Goal: Task Accomplishment & Management: Use online tool/utility

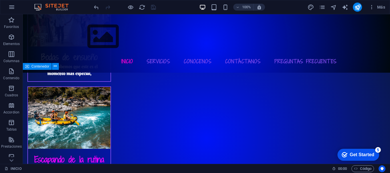
scroll to position [841, 0]
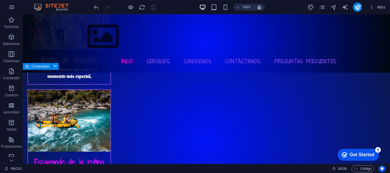
drag, startPoint x: 73, startPoint y: 89, endPoint x: 70, endPoint y: 168, distance: 78.5
click at [70, 164] on section "Favoritos Elementos Columnas Contenido Cuadros Accordion Tablas Prestaciones Im…" at bounding box center [195, 89] width 390 height 150
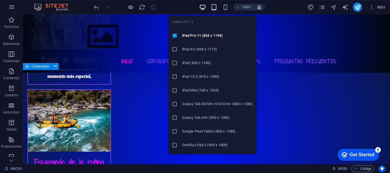
click at [215, 6] on icon "button" at bounding box center [214, 7] width 7 height 7
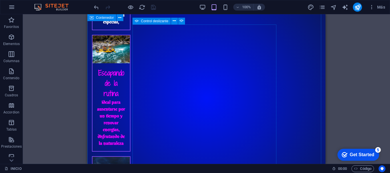
click at [137, 19] on icon at bounding box center [137, 21] width 4 height 7
click at [142, 20] on span "Control deslizante" at bounding box center [154, 20] width 27 height 3
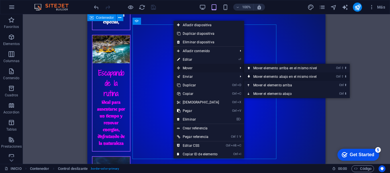
click at [253, 74] on link "Ctrl ⇧ ⬇ Mover elemento abajo en el mismo nivel" at bounding box center [286, 76] width 84 height 9
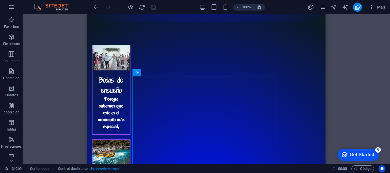
scroll to position [789, 0]
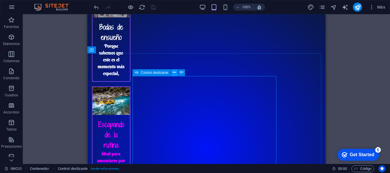
click at [172, 73] on button at bounding box center [174, 72] width 7 height 7
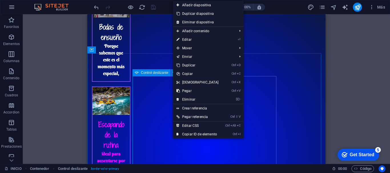
click at [154, 73] on span "Control deslizante" at bounding box center [154, 72] width 27 height 3
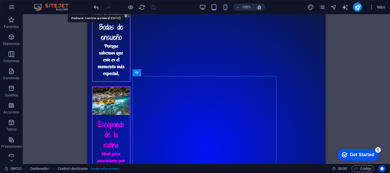
click at [95, 7] on icon "undo" at bounding box center [96, 7] width 7 height 7
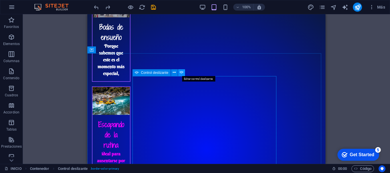
click at [182, 72] on icon at bounding box center [181, 73] width 4 height 6
select select "px"
select select "s"
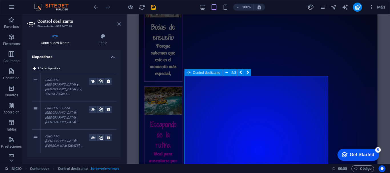
click at [120, 25] on icon at bounding box center [118, 24] width 3 height 5
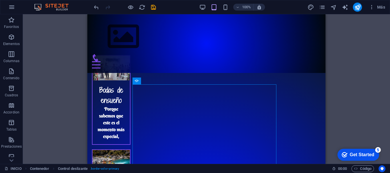
scroll to position [781, 0]
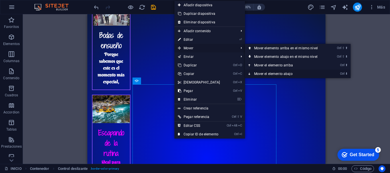
click at [262, 74] on link "Ctrl ⬇ Mover el elemento abajo" at bounding box center [287, 74] width 84 height 9
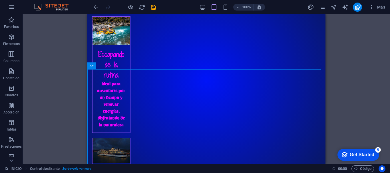
scroll to position [856, 0]
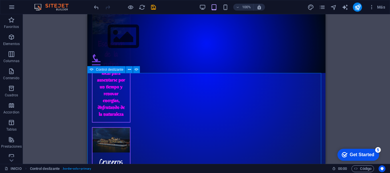
click at [96, 70] on span "Control deslizante" at bounding box center [109, 69] width 27 height 3
select select "px"
select select "s"
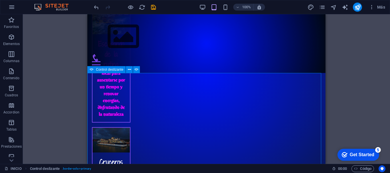
select select "s"
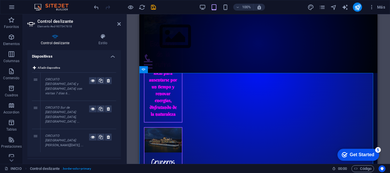
scroll to position [2, 0]
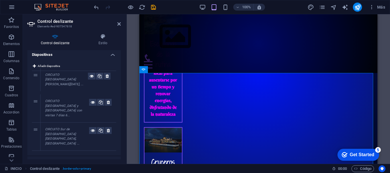
drag, startPoint x: 37, startPoint y: 117, endPoint x: 35, endPoint y: 76, distance: 40.5
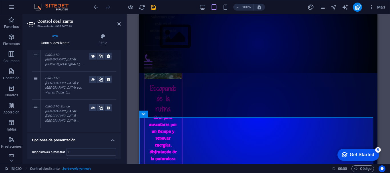
scroll to position [0, 0]
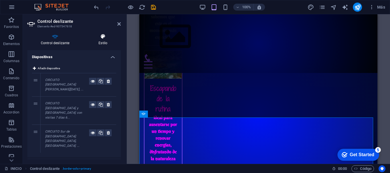
click at [104, 42] on h4 "Estilo" at bounding box center [103, 40] width 36 height 12
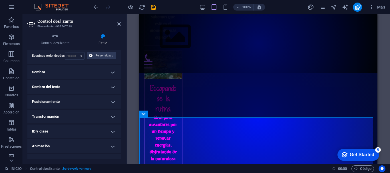
scroll to position [104, 0]
click at [112, 102] on h4 "Posicionamiento" at bounding box center [73, 102] width 93 height 14
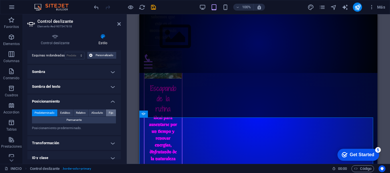
click at [110, 113] on span "Fijo" at bounding box center [111, 113] width 5 height 7
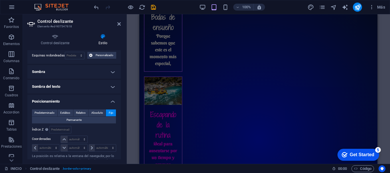
scroll to position [884, 0]
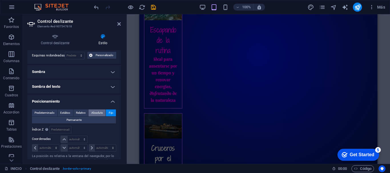
click at [96, 111] on span "Absoluto" at bounding box center [97, 113] width 12 height 7
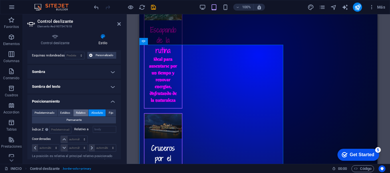
click at [83, 111] on span "Relativo" at bounding box center [81, 113] width 10 height 7
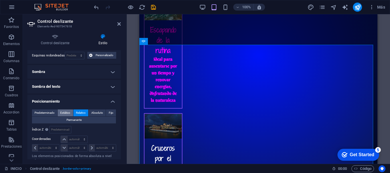
click at [66, 112] on span "Estático" at bounding box center [65, 113] width 10 height 7
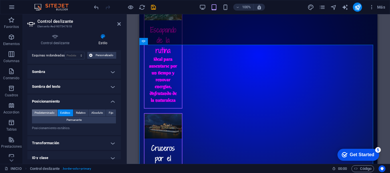
click at [52, 112] on span "Predeterminado" at bounding box center [45, 113] width 20 height 7
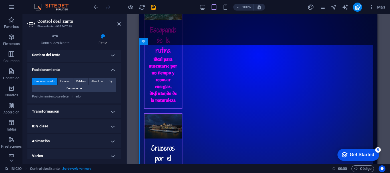
scroll to position [140, 0]
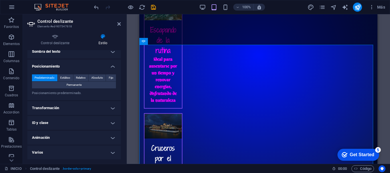
click at [112, 107] on h4 "Transformación" at bounding box center [73, 108] width 93 height 14
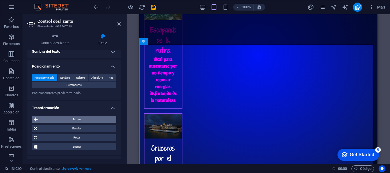
click at [96, 118] on span "Mover" at bounding box center [76, 119] width 75 height 7
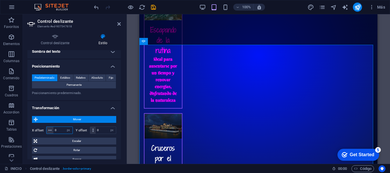
click at [60, 130] on input "0" at bounding box center [62, 130] width 19 height 7
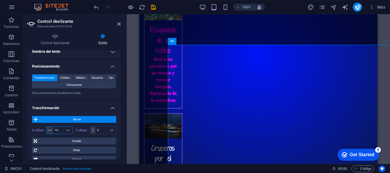
type input "1"
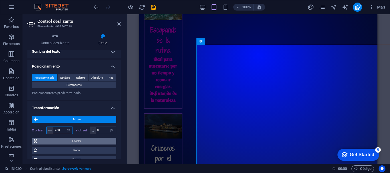
type input "200"
click at [74, 143] on span "Escalar" at bounding box center [77, 141] width 76 height 7
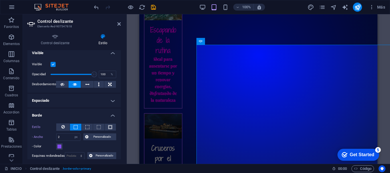
scroll to position [0, 0]
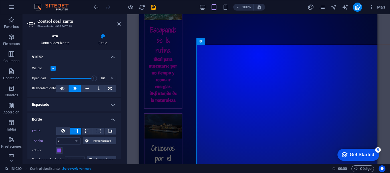
click at [59, 41] on h4 "Control deslizante" at bounding box center [56, 40] width 58 height 12
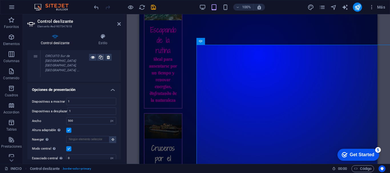
scroll to position [80, 0]
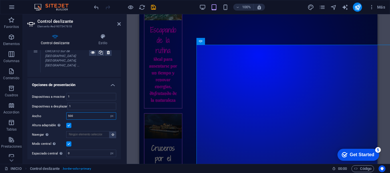
drag, startPoint x: 78, startPoint y: 97, endPoint x: 66, endPoint y: 99, distance: 11.3
click at [66, 113] on input "500" at bounding box center [90, 116] width 49 height 7
type input "1"
type input "500"
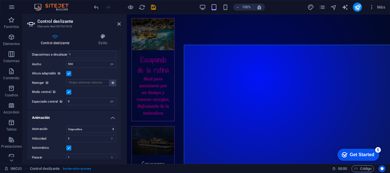
scroll to position [0, 0]
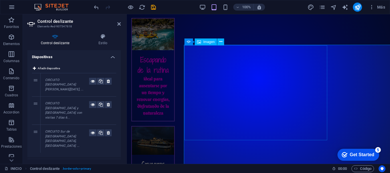
click at [211, 41] on span "Imagen" at bounding box center [208, 41] width 11 height 3
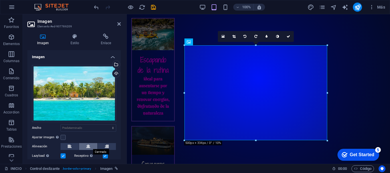
click at [84, 144] on button at bounding box center [88, 146] width 18 height 7
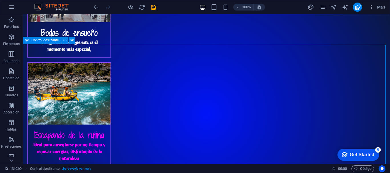
scroll to position [954, 0]
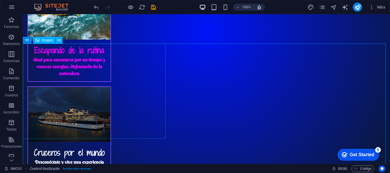
click at [51, 39] on span "Imagen" at bounding box center [47, 40] width 11 height 3
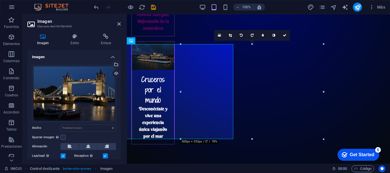
scroll to position [870, 0]
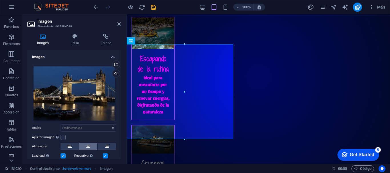
click at [91, 146] on button at bounding box center [88, 146] width 18 height 7
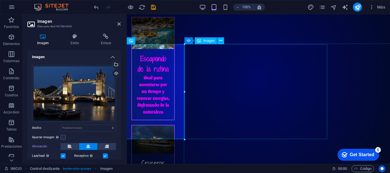
click at [208, 41] on span "Imagen" at bounding box center [208, 40] width 11 height 3
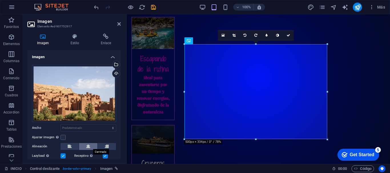
click at [87, 145] on icon at bounding box center [88, 146] width 4 height 7
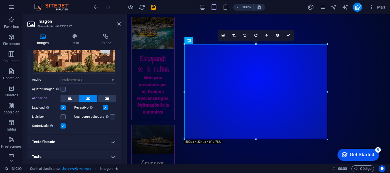
scroll to position [52, 0]
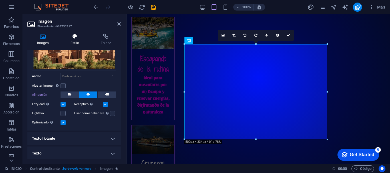
click at [76, 43] on h4 "Estilo" at bounding box center [76, 40] width 30 height 12
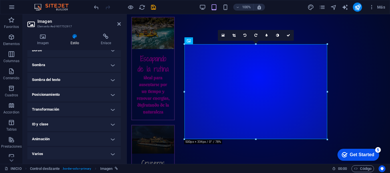
scroll to position [71, 0]
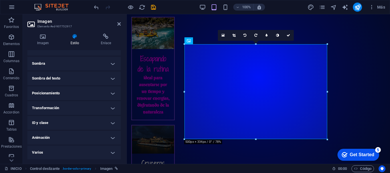
click at [110, 93] on h4 "Posicionamiento" at bounding box center [73, 93] width 93 height 14
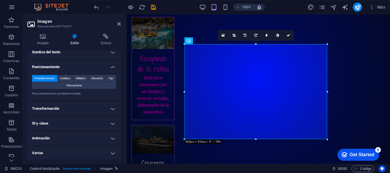
scroll to position [17, 0]
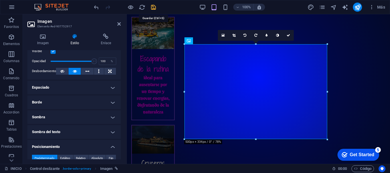
click at [153, 7] on icon "save" at bounding box center [153, 7] width 7 height 7
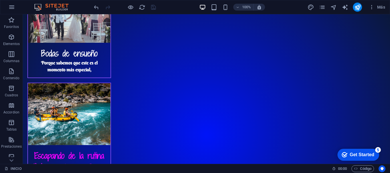
scroll to position [845, 0]
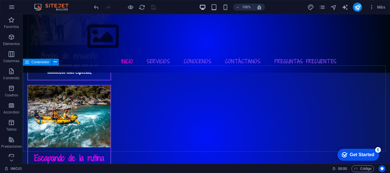
click at [42, 63] on span "Contenedor" at bounding box center [40, 61] width 18 height 3
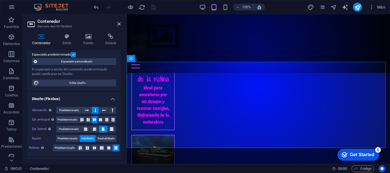
scroll to position [765, 0]
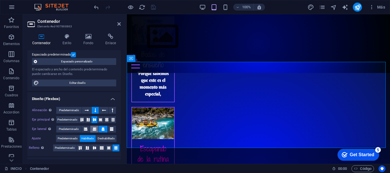
click at [94, 129] on icon at bounding box center [94, 129] width 3 height 7
click at [94, 149] on icon at bounding box center [94, 147] width 7 height 3
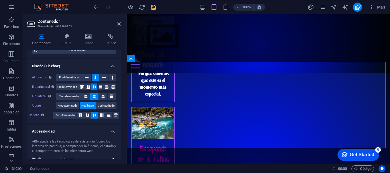
scroll to position [75, 0]
click at [202, 7] on icon "button" at bounding box center [202, 7] width 7 height 7
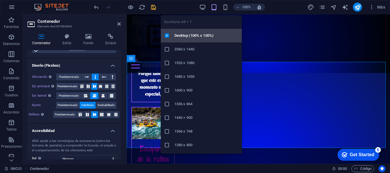
click at [198, 34] on h6 "Desktop (100% x 100%)" at bounding box center [206, 35] width 64 height 7
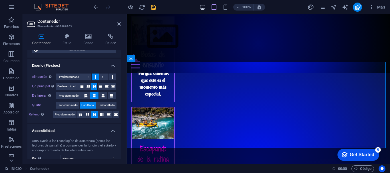
click at [203, 5] on icon "button" at bounding box center [202, 7] width 7 height 7
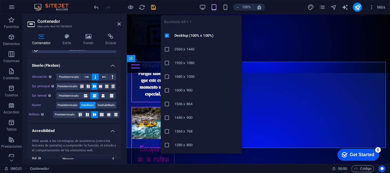
click at [198, 128] on h6 "1366 x 768" at bounding box center [206, 131] width 64 height 7
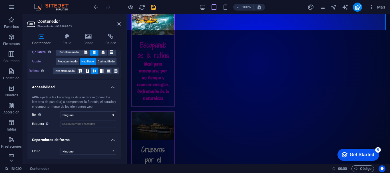
scroll to position [45, 0]
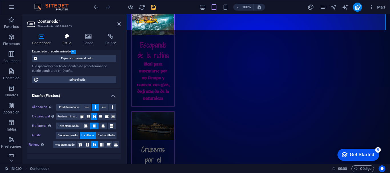
click at [66, 38] on icon at bounding box center [67, 37] width 19 height 6
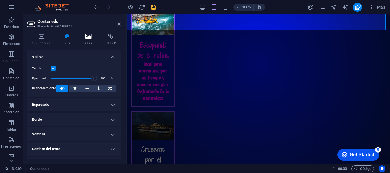
click at [89, 41] on h4 "Fondo" at bounding box center [89, 40] width 22 height 12
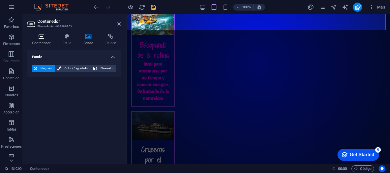
click at [46, 40] on h4 "Contenedor" at bounding box center [42, 40] width 30 height 12
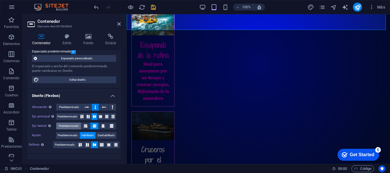
scroll to position [47, 0]
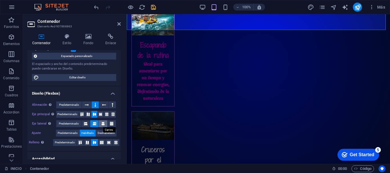
click at [102, 123] on icon at bounding box center [102, 123] width 3 height 7
click at [102, 142] on icon at bounding box center [101, 142] width 7 height 3
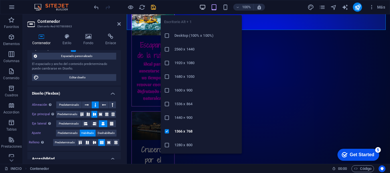
click at [201, 6] on icon "button" at bounding box center [202, 7] width 7 height 7
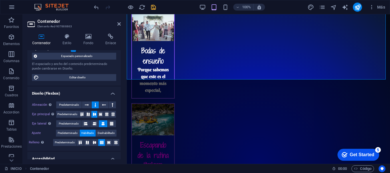
scroll to position [834, 0]
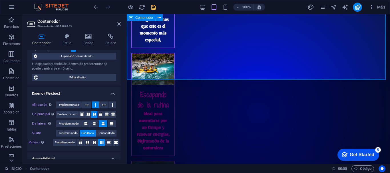
drag, startPoint x: 315, startPoint y: 90, endPoint x: 223, endPoint y: 43, distance: 103.5
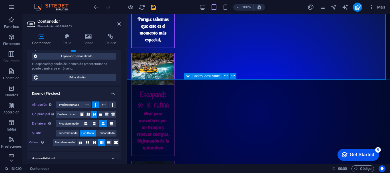
scroll to position [918, 0]
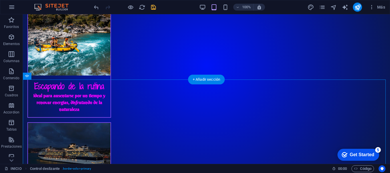
drag, startPoint x: 223, startPoint y: 90, endPoint x: 235, endPoint y: 45, distance: 46.4
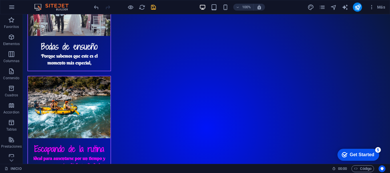
scroll to position [859, 0]
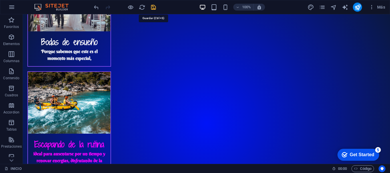
click at [154, 7] on icon "save" at bounding box center [153, 7] width 7 height 7
click at [241, 7] on span "100%" at bounding box center [242, 7] width 15 height 7
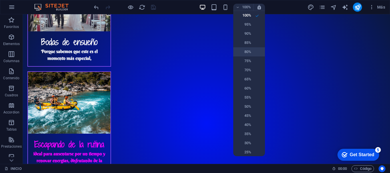
click at [238, 49] on h6 "80%" at bounding box center [244, 52] width 15 height 7
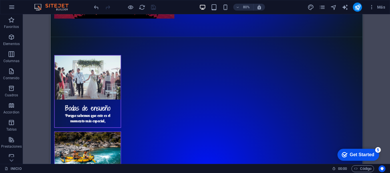
scroll to position [823, 0]
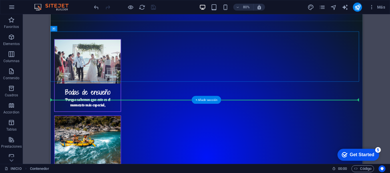
drag, startPoint x: 115, startPoint y: 42, endPoint x: 81, endPoint y: 132, distance: 96.3
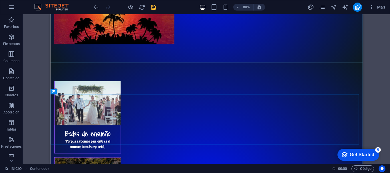
scroll to position [792, 0]
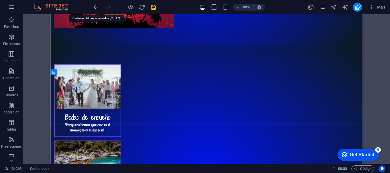
click at [95, 7] on icon "undo" at bounding box center [96, 7] width 7 height 7
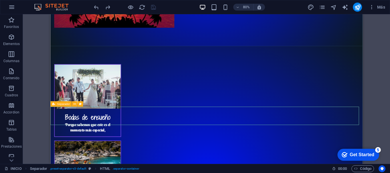
click at [54, 104] on icon at bounding box center [53, 104] width 3 height 5
select select "zigzag"
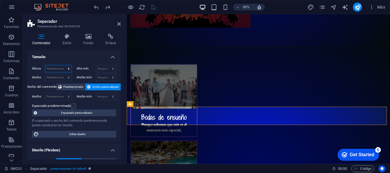
click at [56, 68] on select "Predeterminado px rem % vh vw" at bounding box center [58, 68] width 27 height 7
select select "px"
click at [63, 65] on select "Predeterminado px rem % vh vw" at bounding box center [58, 68] width 27 height 7
type input "40"
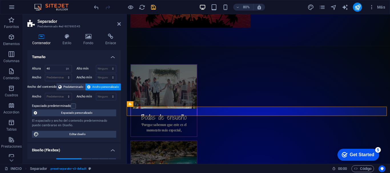
click at [154, 8] on icon "save" at bounding box center [153, 7] width 7 height 7
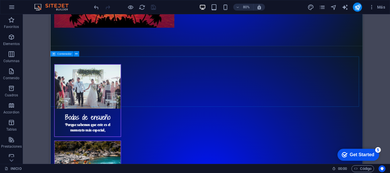
click at [63, 54] on span "Contenedor" at bounding box center [64, 53] width 14 height 3
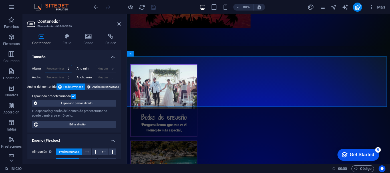
drag, startPoint x: 55, startPoint y: 67, endPoint x: 55, endPoint y: 72, distance: 5.1
click at [55, 67] on select "Predeterminado px rem % vh vw" at bounding box center [58, 68] width 27 height 7
select select "px"
click at [63, 65] on select "Predeterminado px rem % vh vw" at bounding box center [58, 68] width 27 height 7
type input "180"
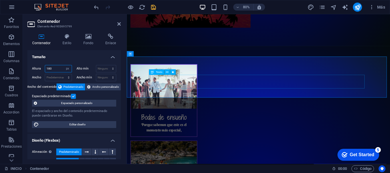
click at [158, 71] on span "Texto" at bounding box center [159, 72] width 7 height 3
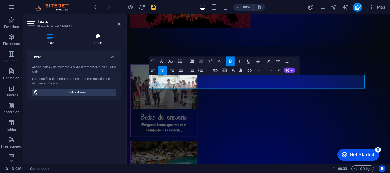
click at [100, 42] on h4 "Estilo" at bounding box center [98, 40] width 46 height 12
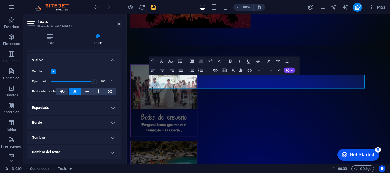
scroll to position [123, 0]
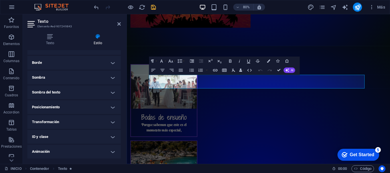
click at [111, 121] on h4 "Transformación" at bounding box center [73, 122] width 93 height 14
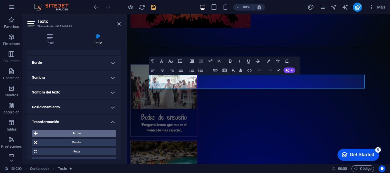
click at [76, 133] on span "Mover" at bounding box center [76, 133] width 75 height 7
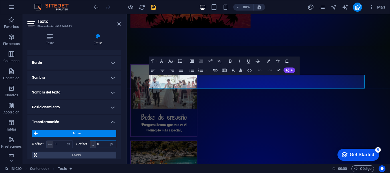
drag, startPoint x: 100, startPoint y: 145, endPoint x: 94, endPoint y: 146, distance: 6.0
click at [94, 146] on div "0 px rem % em vh vw" at bounding box center [103, 144] width 27 height 7
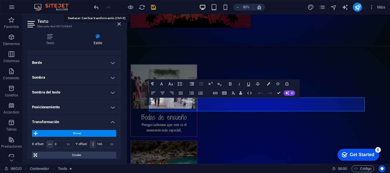
click at [96, 7] on icon "undo" at bounding box center [96, 7] width 7 height 7
type input "0"
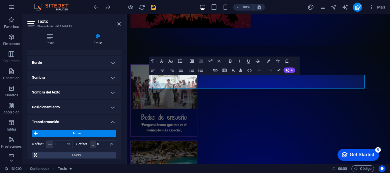
scroll to position [0, 0]
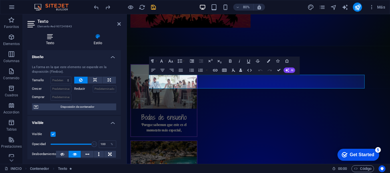
click at [50, 39] on h4 "Texto" at bounding box center [51, 40] width 48 height 12
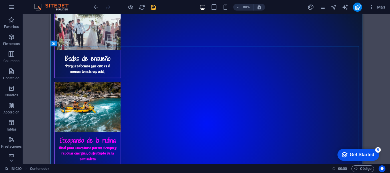
scroll to position [868, 0]
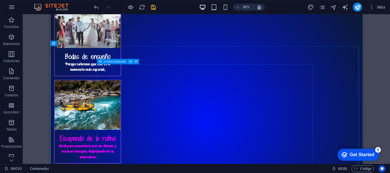
drag, startPoint x: 130, startPoint y: 63, endPoint x: 100, endPoint y: 63, distance: 30.2
click at [130, 63] on icon at bounding box center [130, 61] width 3 height 5
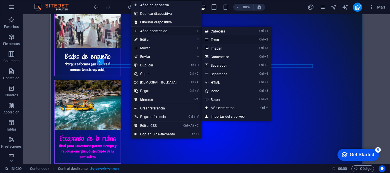
click at [224, 39] on link "Ctrl 2 Texto" at bounding box center [225, 39] width 48 height 9
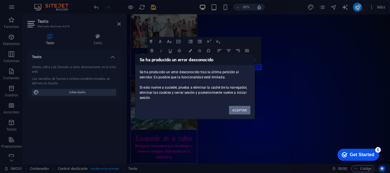
click at [237, 109] on button "ACEPTAR" at bounding box center [239, 110] width 21 height 9
